Goal: Find specific page/section: Find specific page/section

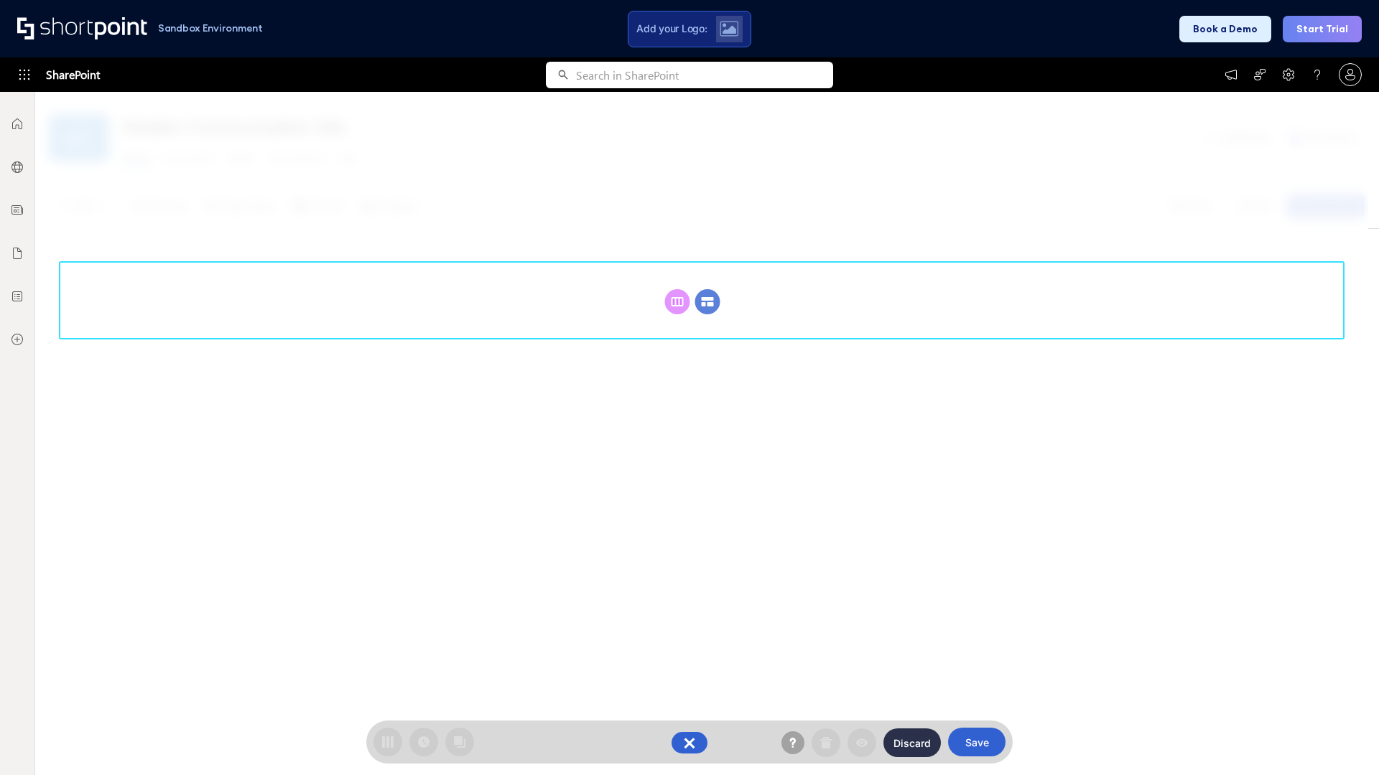
scroll to position [197, 0]
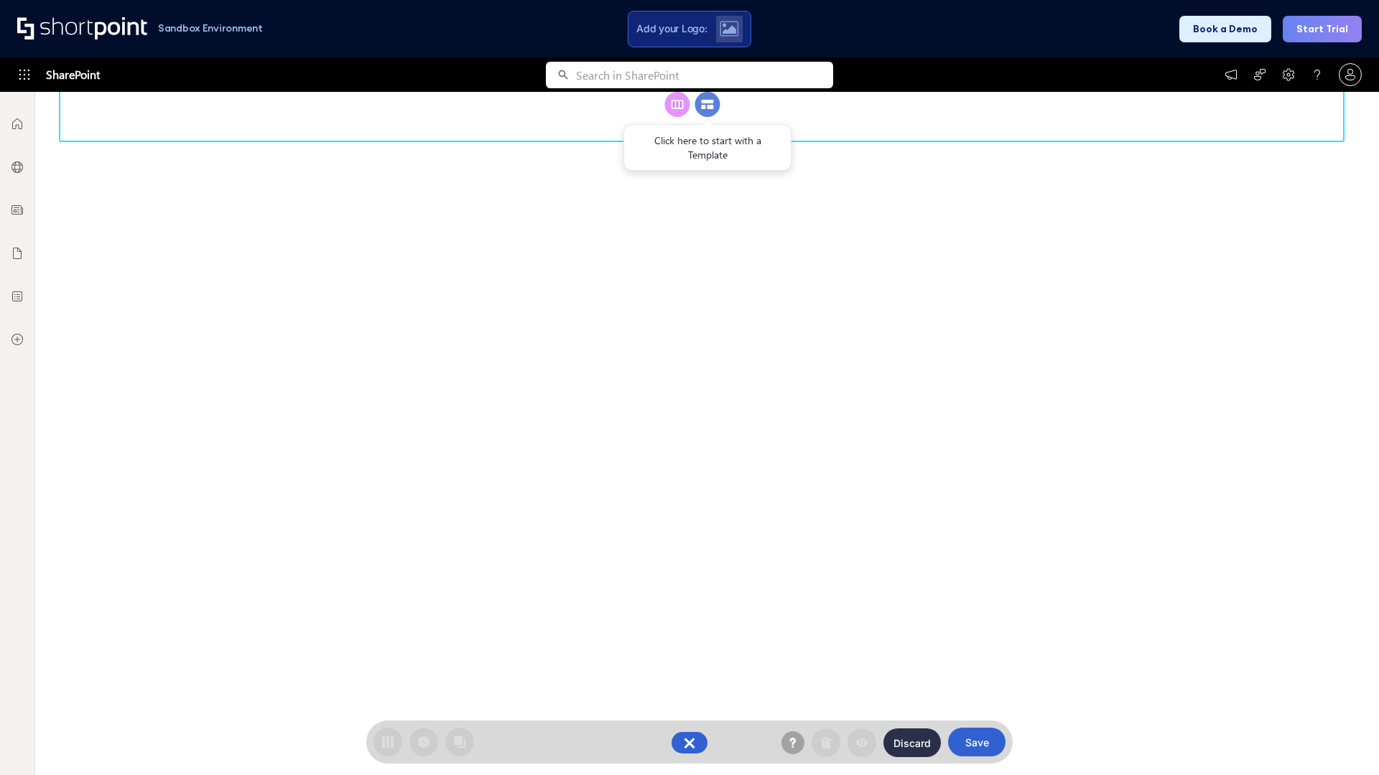
click at [707, 117] on circle at bounding box center [707, 104] width 25 height 25
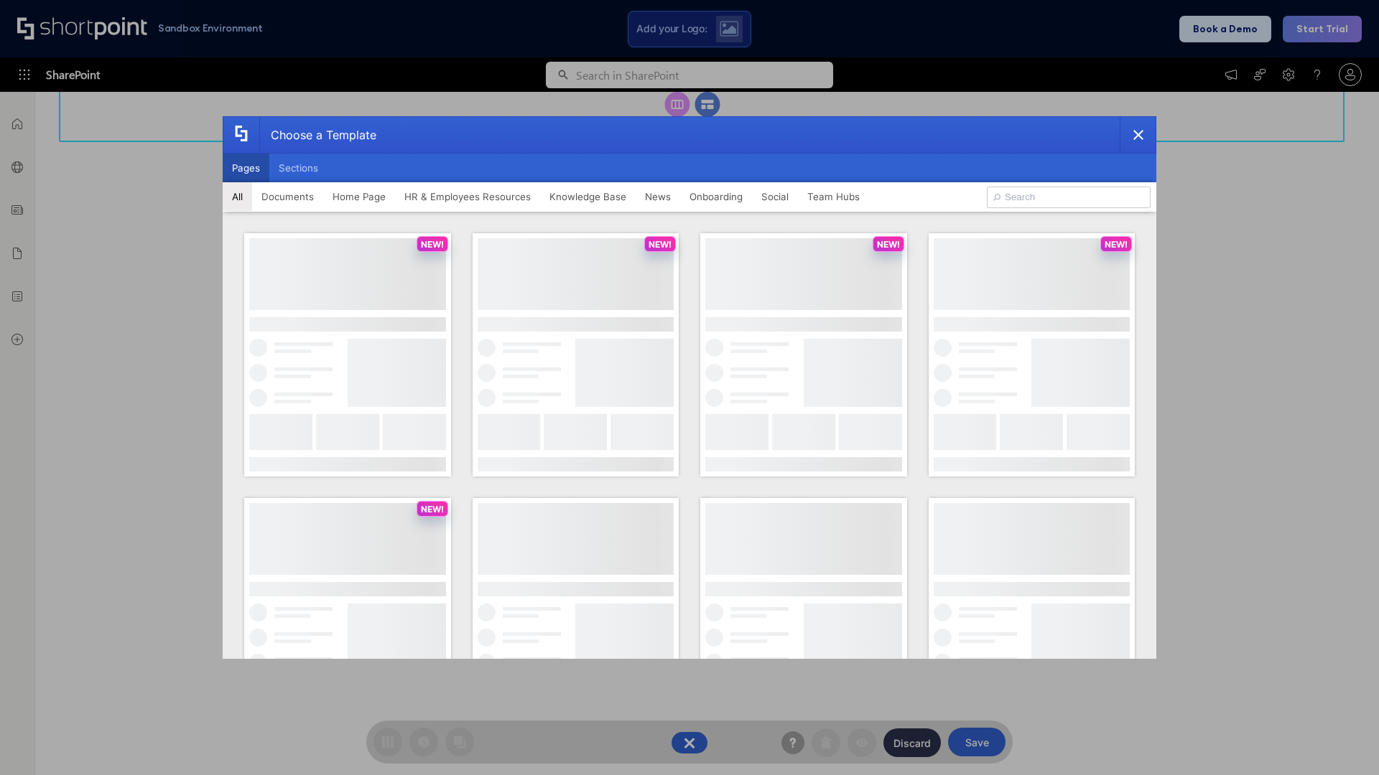
scroll to position [0, 0]
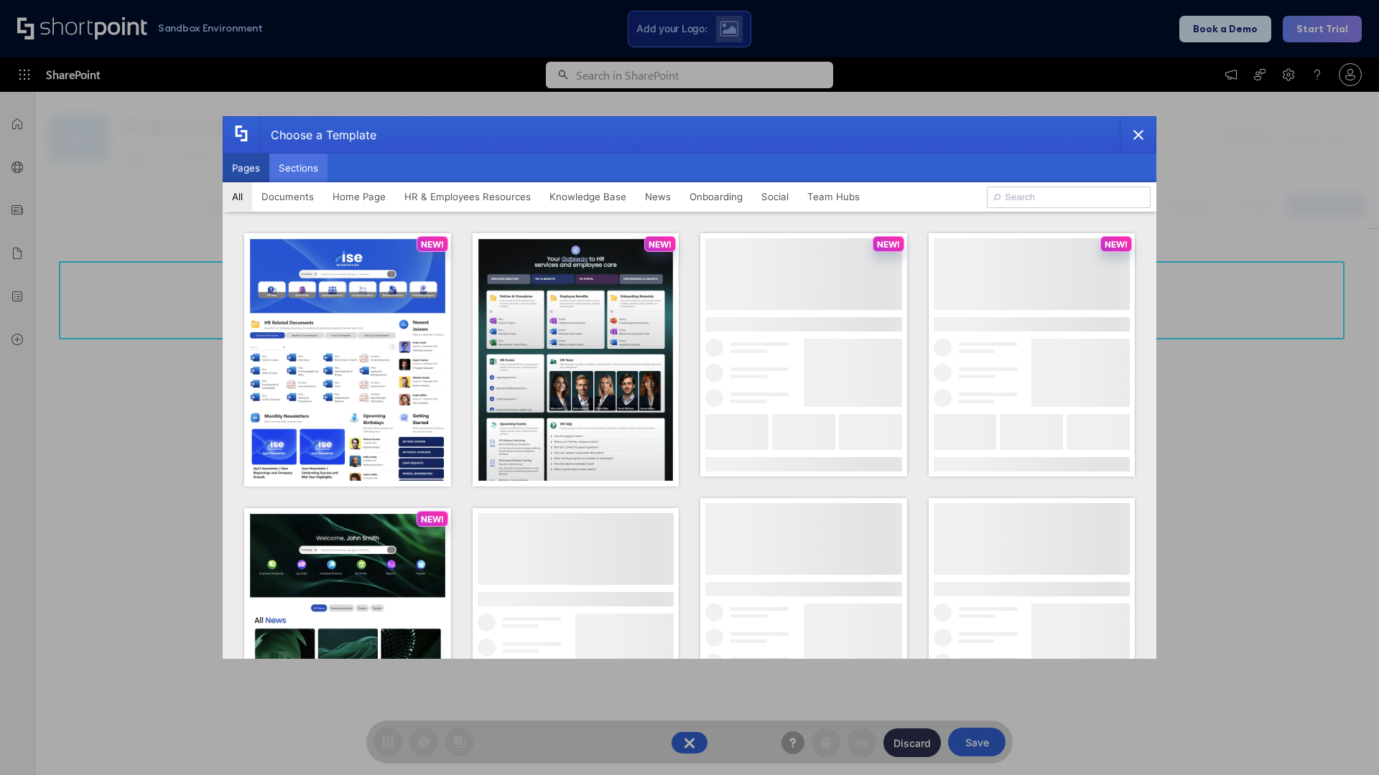
click at [298, 168] on button "Sections" at bounding box center [298, 168] width 58 height 29
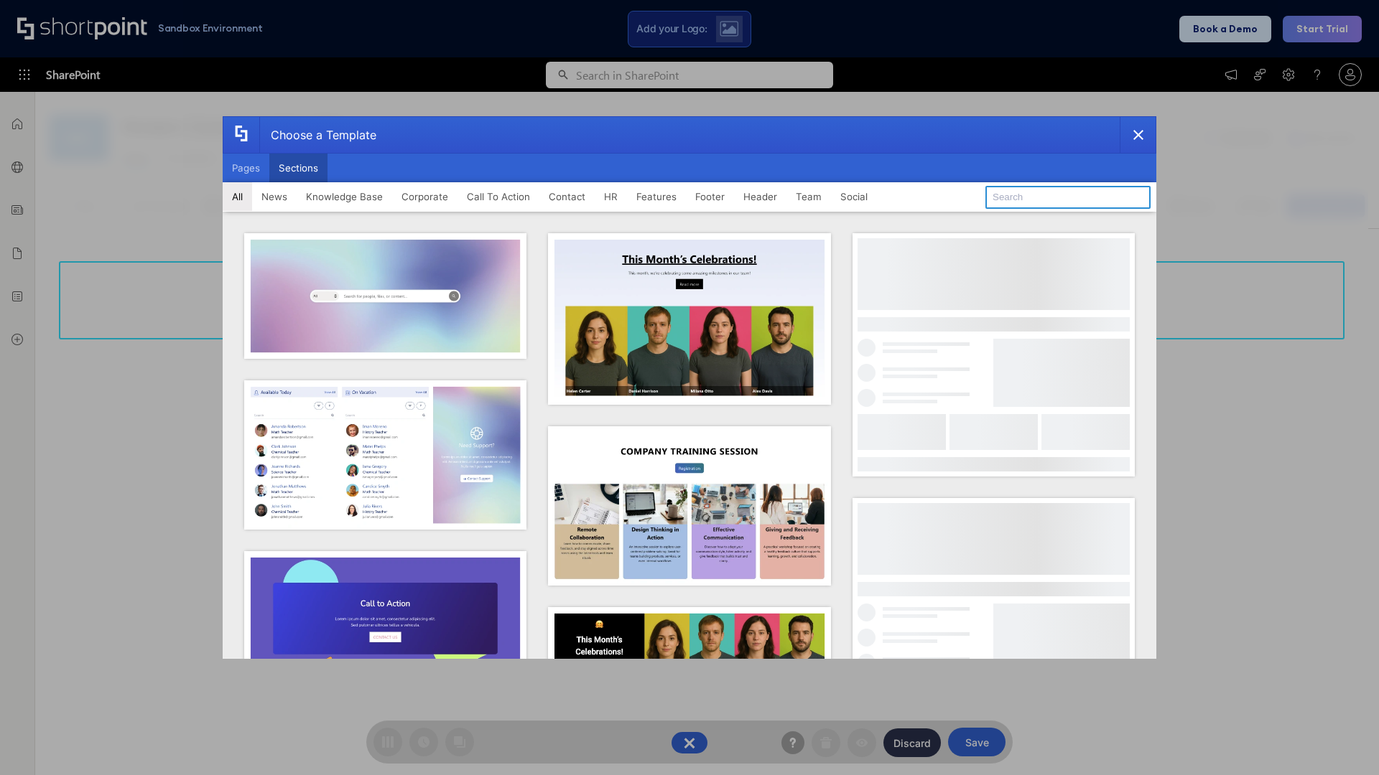
type input "Healthcare Events"
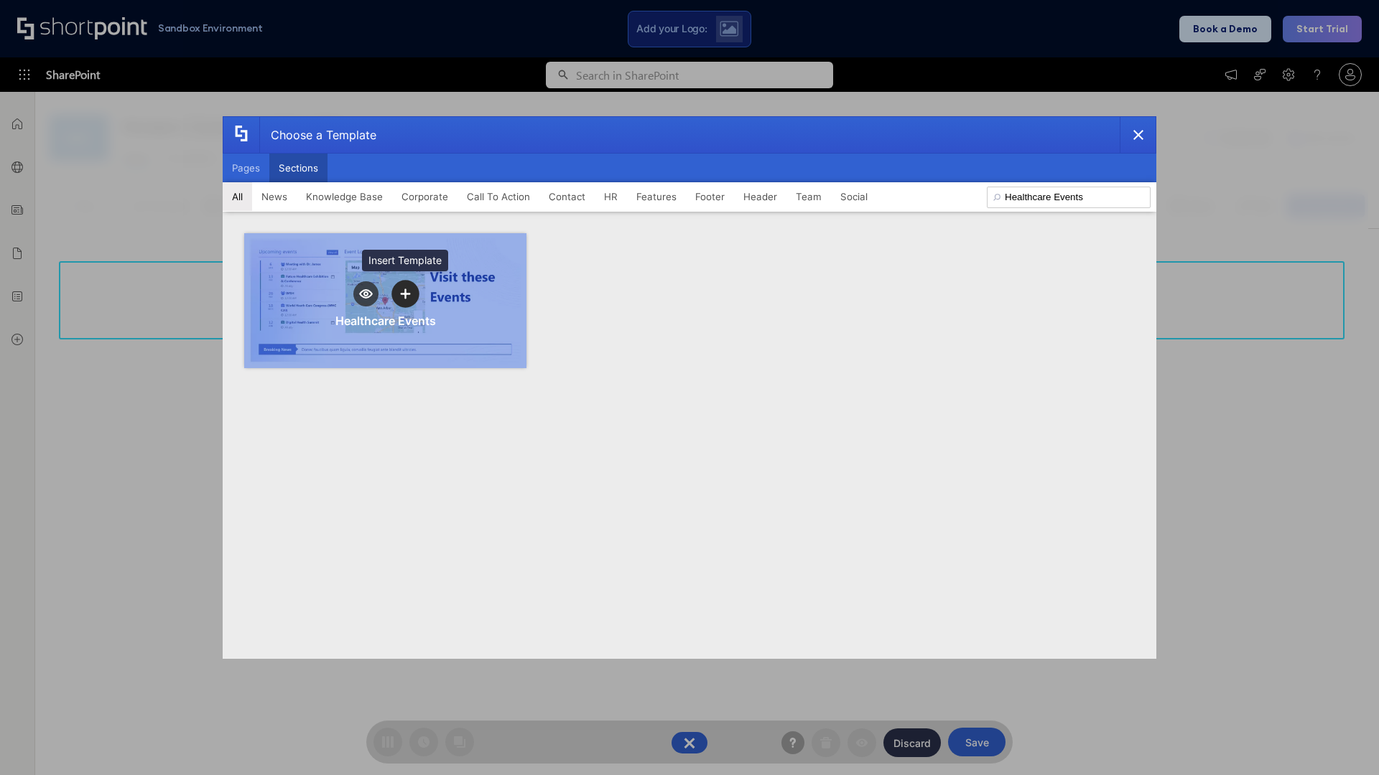
click at [405, 294] on icon "template selector" at bounding box center [405, 294] width 10 height 10
